Goal: Task Accomplishment & Management: Manage account settings

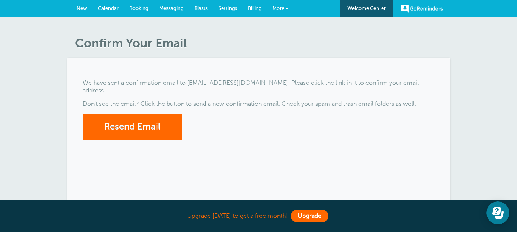
click at [310, 216] on link "Upgrade" at bounding box center [310, 216] width 38 height 12
